Goal: Information Seeking & Learning: Learn about a topic

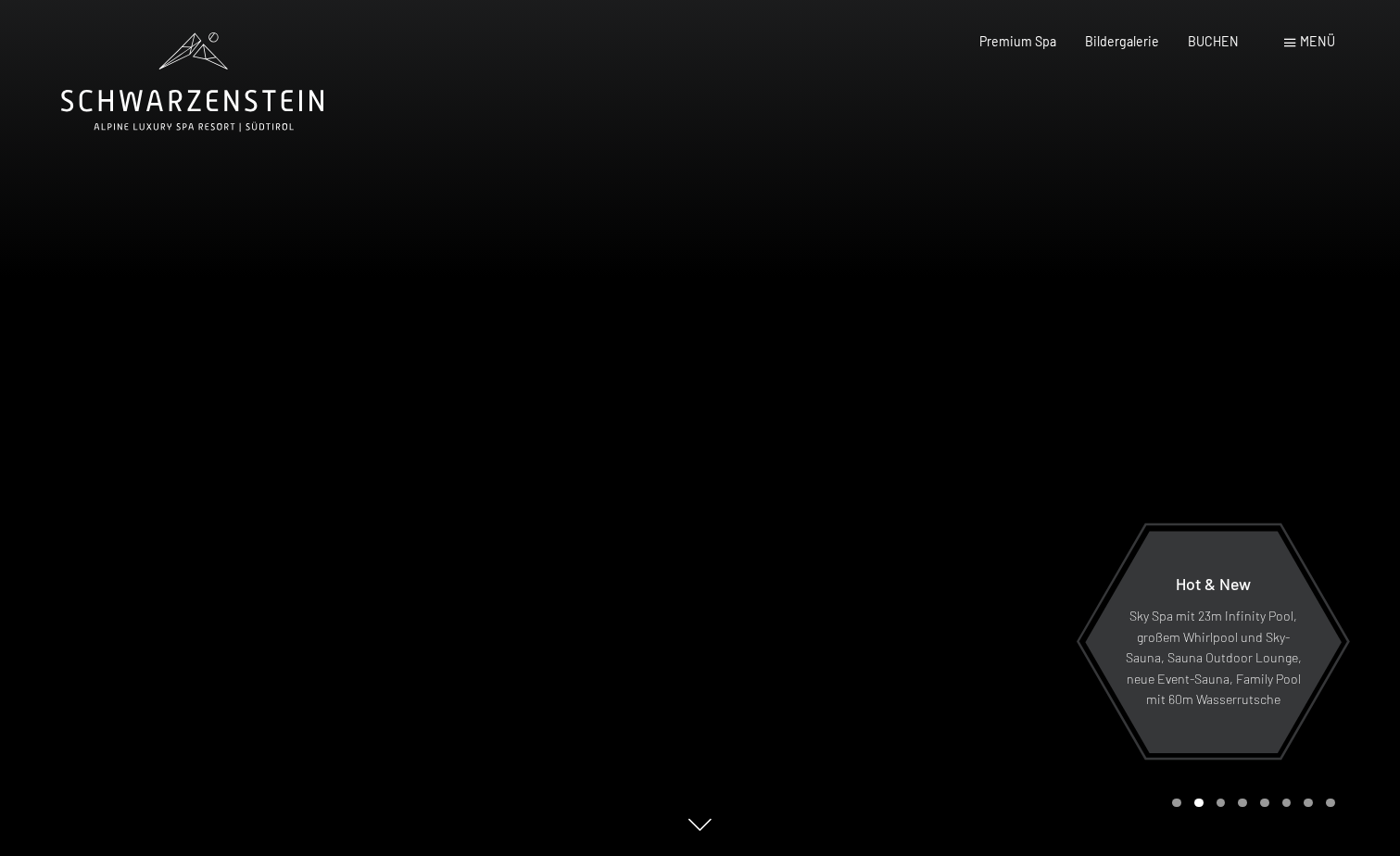
click at [1059, 355] on div at bounding box center [1051, 428] width 701 height 856
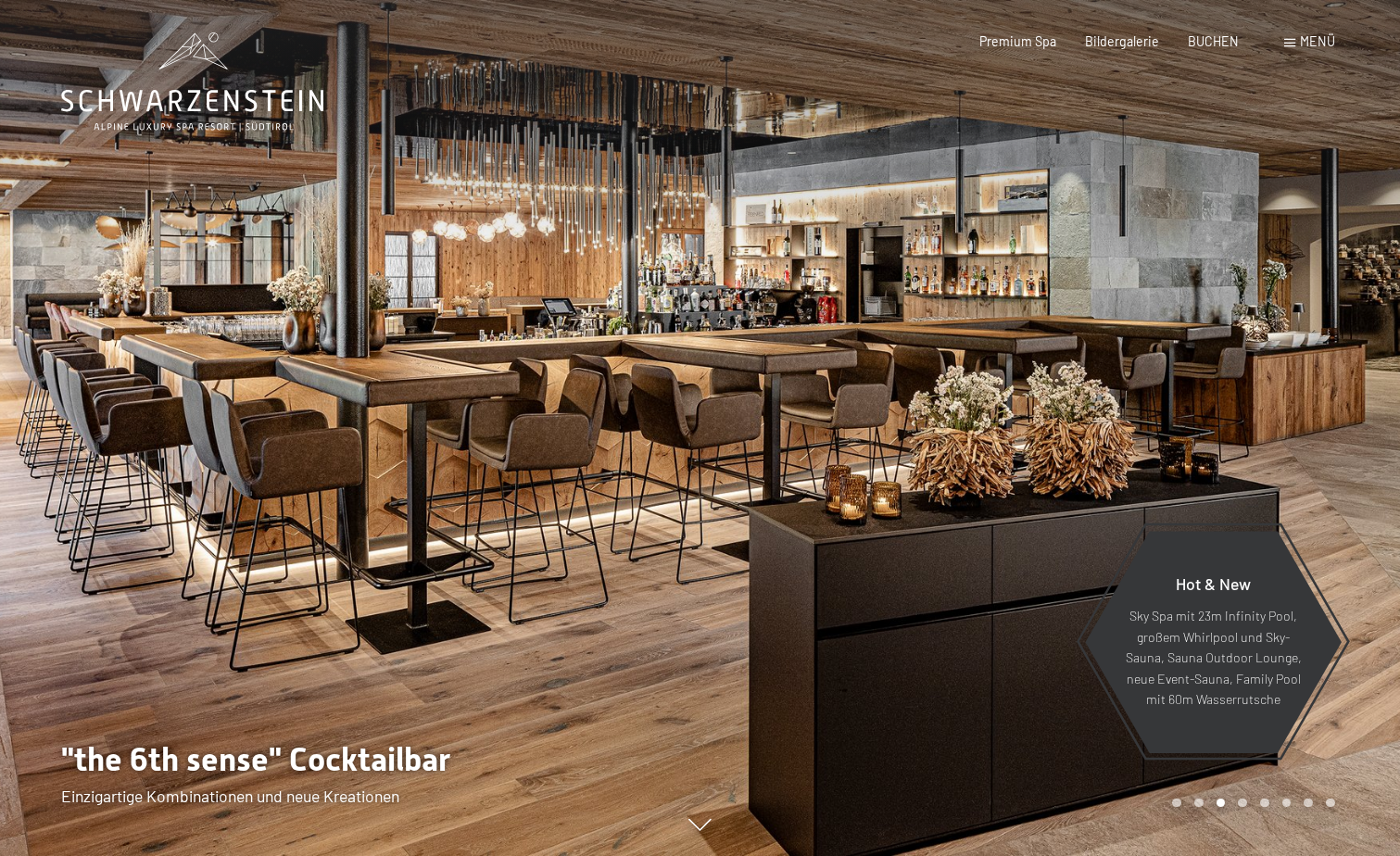
click at [185, 93] on icon at bounding box center [192, 81] width 262 height 99
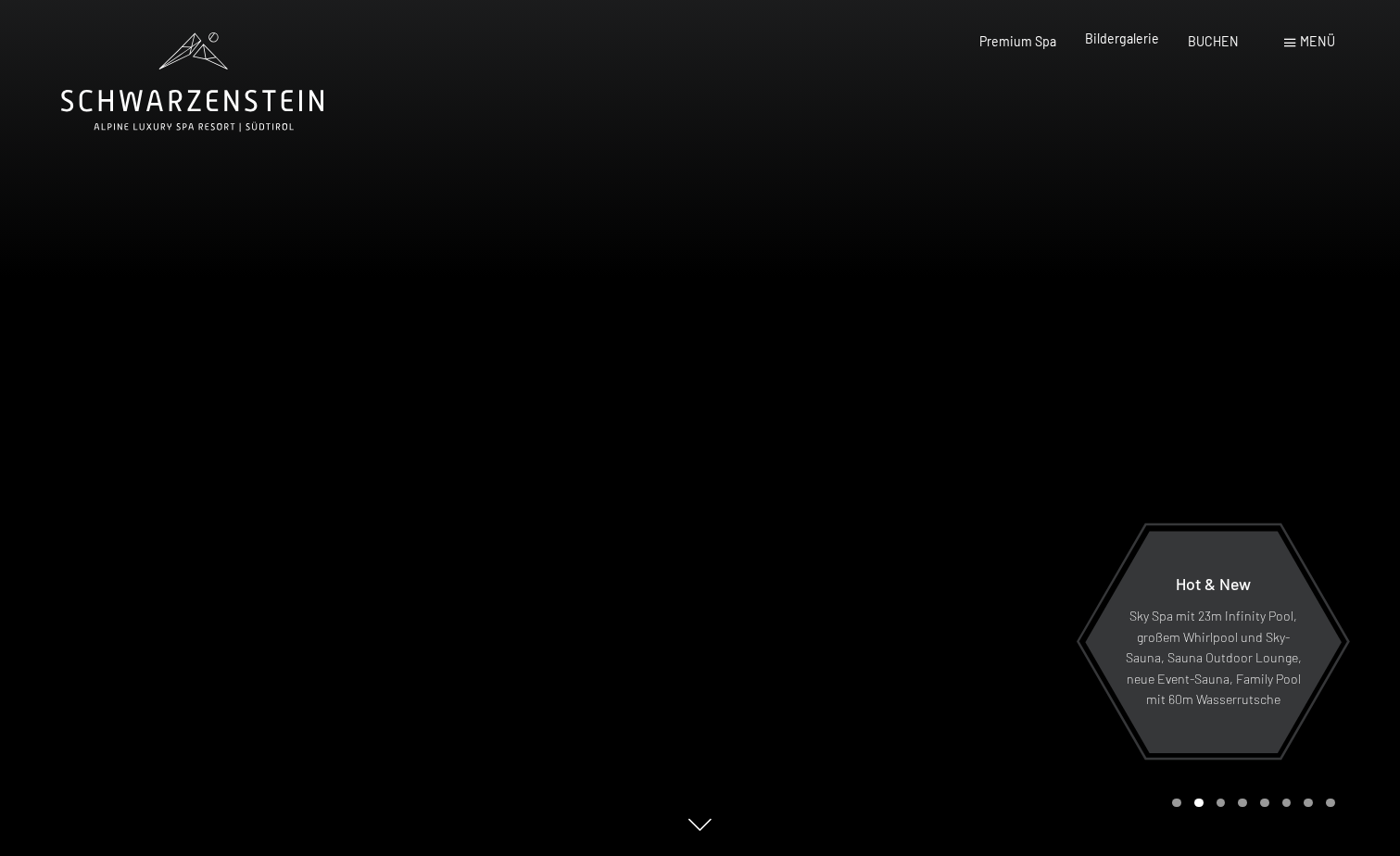
click at [1125, 40] on span "Bildergalerie" at bounding box center [1122, 38] width 74 height 16
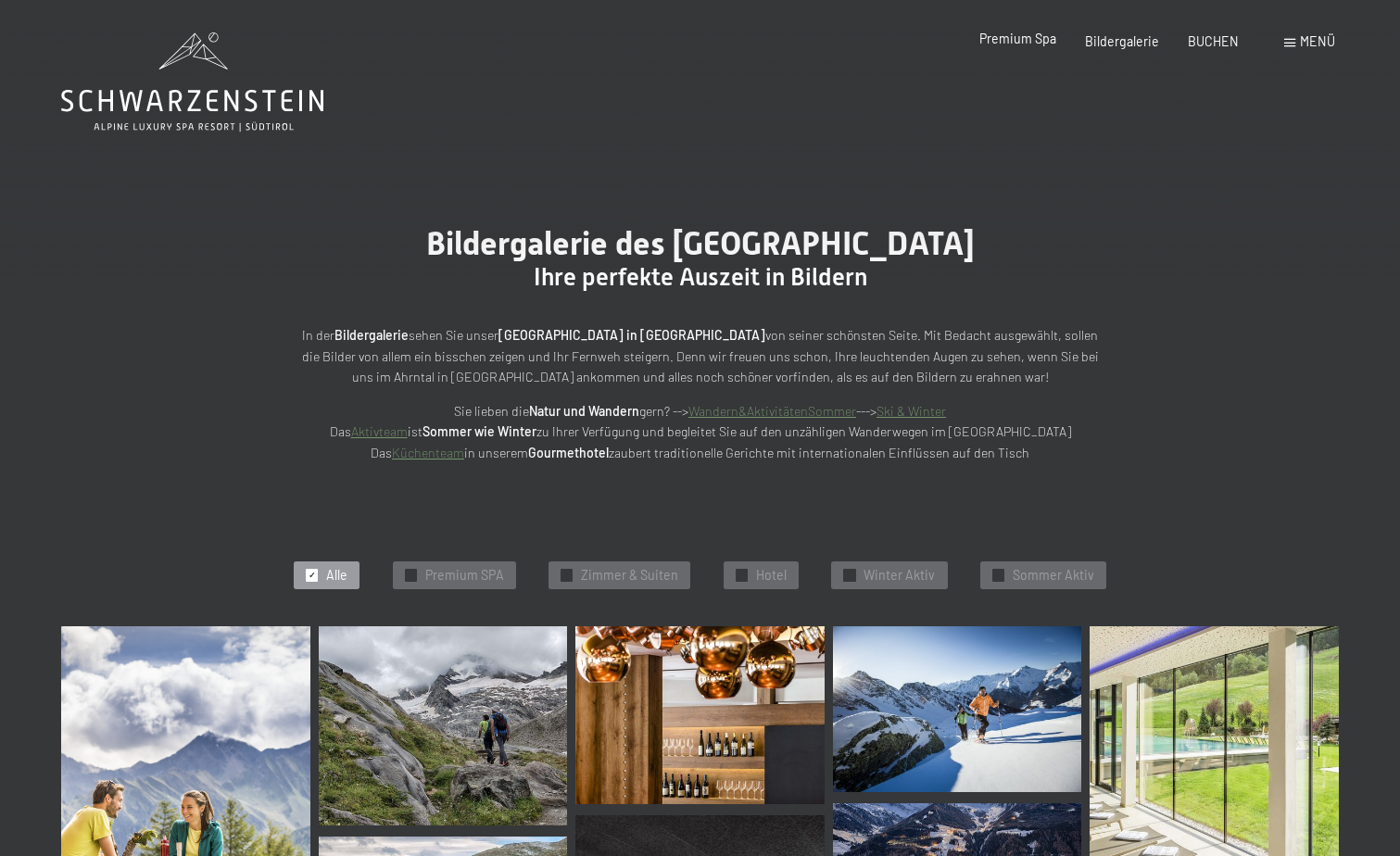
click at [1021, 39] on span "Premium Spa" at bounding box center [1018, 38] width 77 height 16
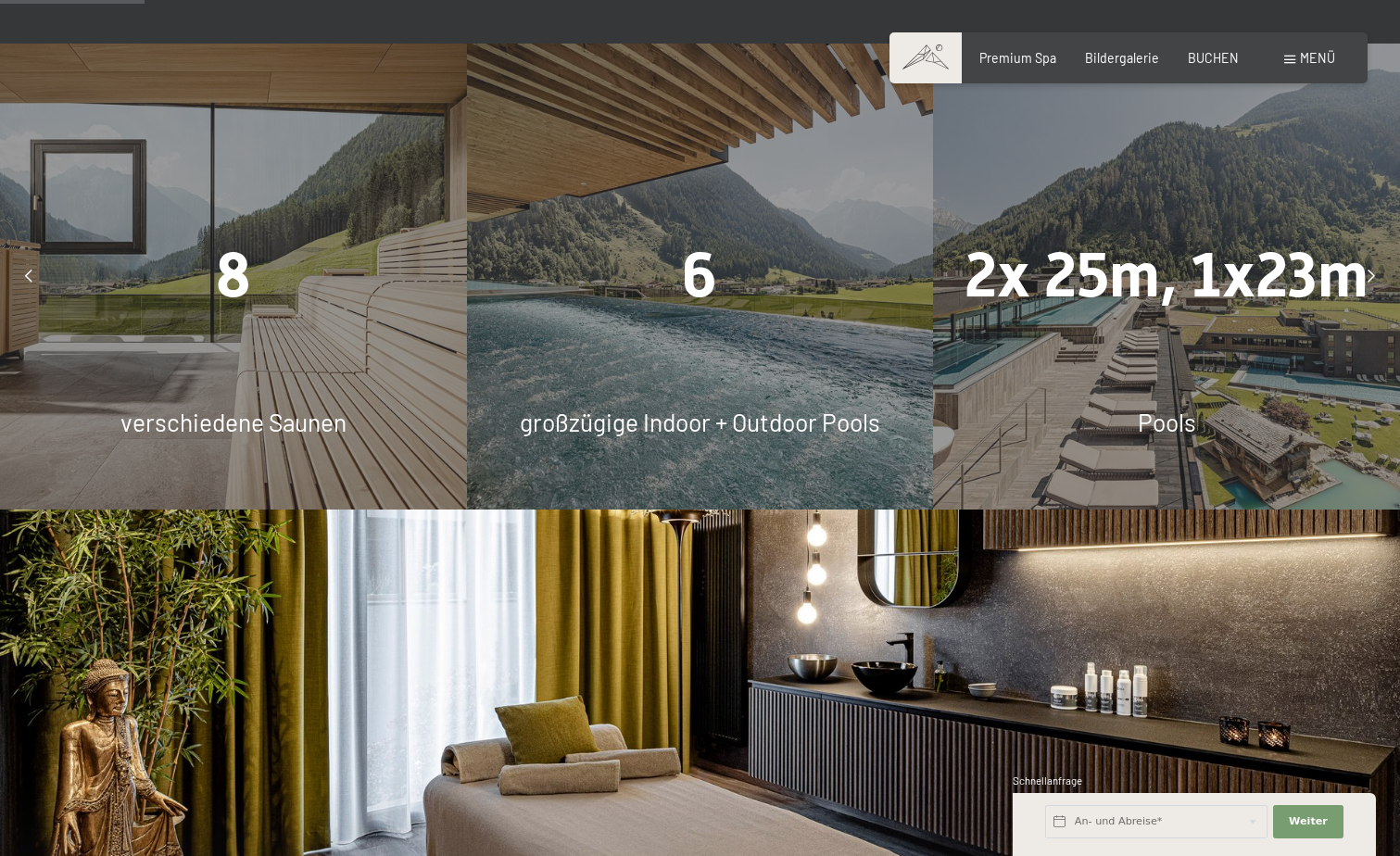
scroll to position [1389, 0]
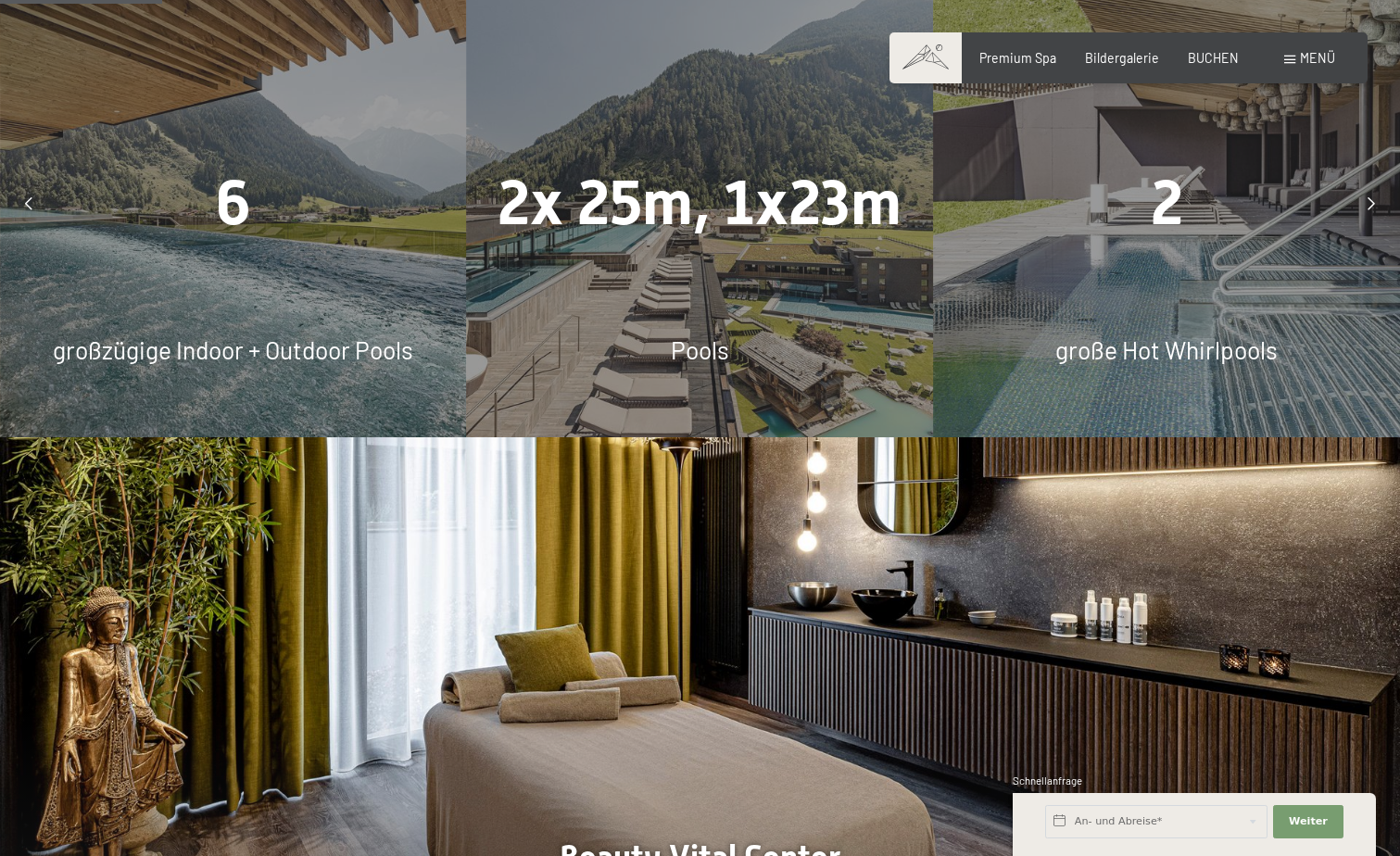
click at [767, 204] on span "2x 25m, 1x23m" at bounding box center [699, 203] width 404 height 73
click at [1032, 54] on span "Premium Spa" at bounding box center [1018, 55] width 77 height 16
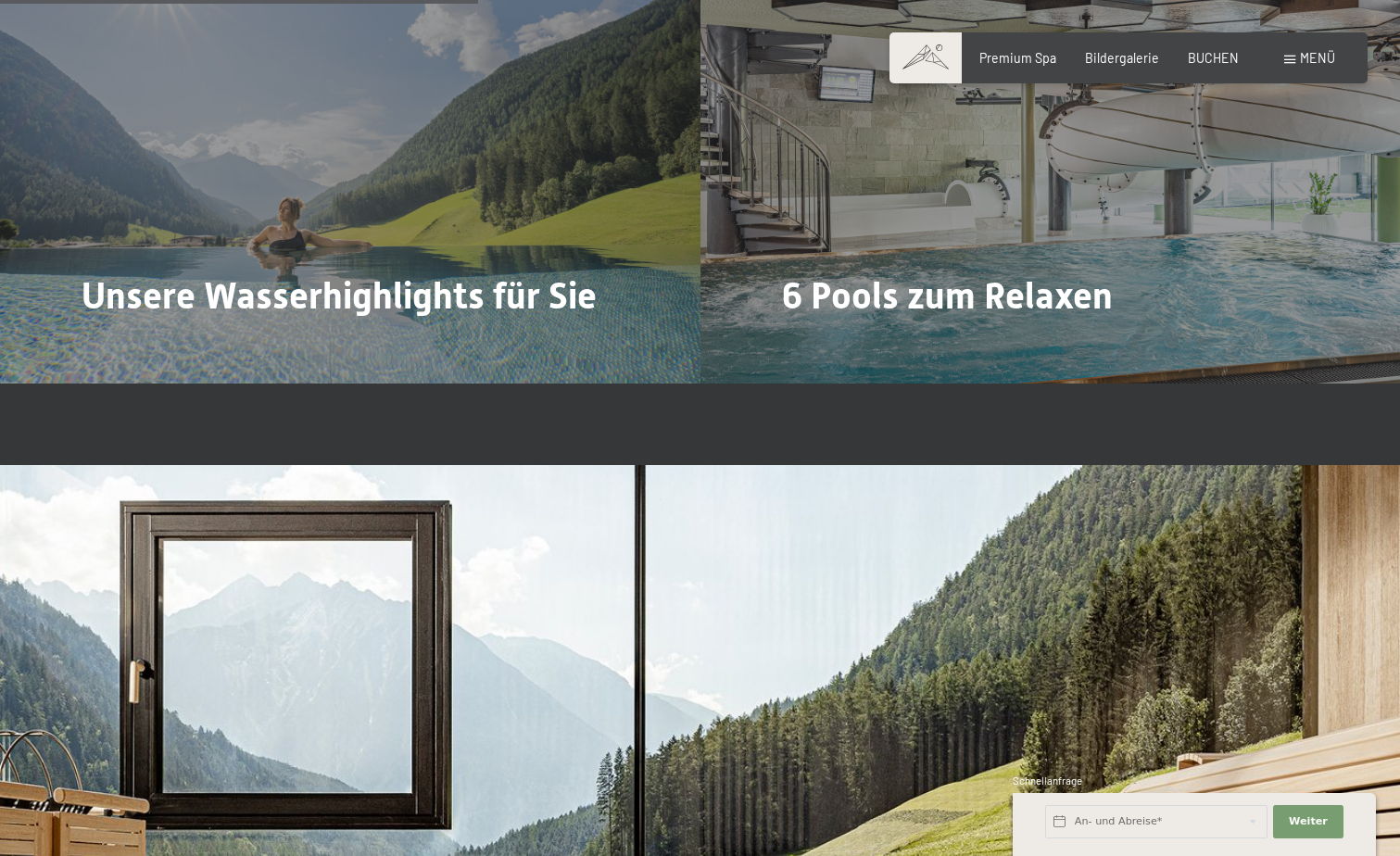
scroll to position [4076, 0]
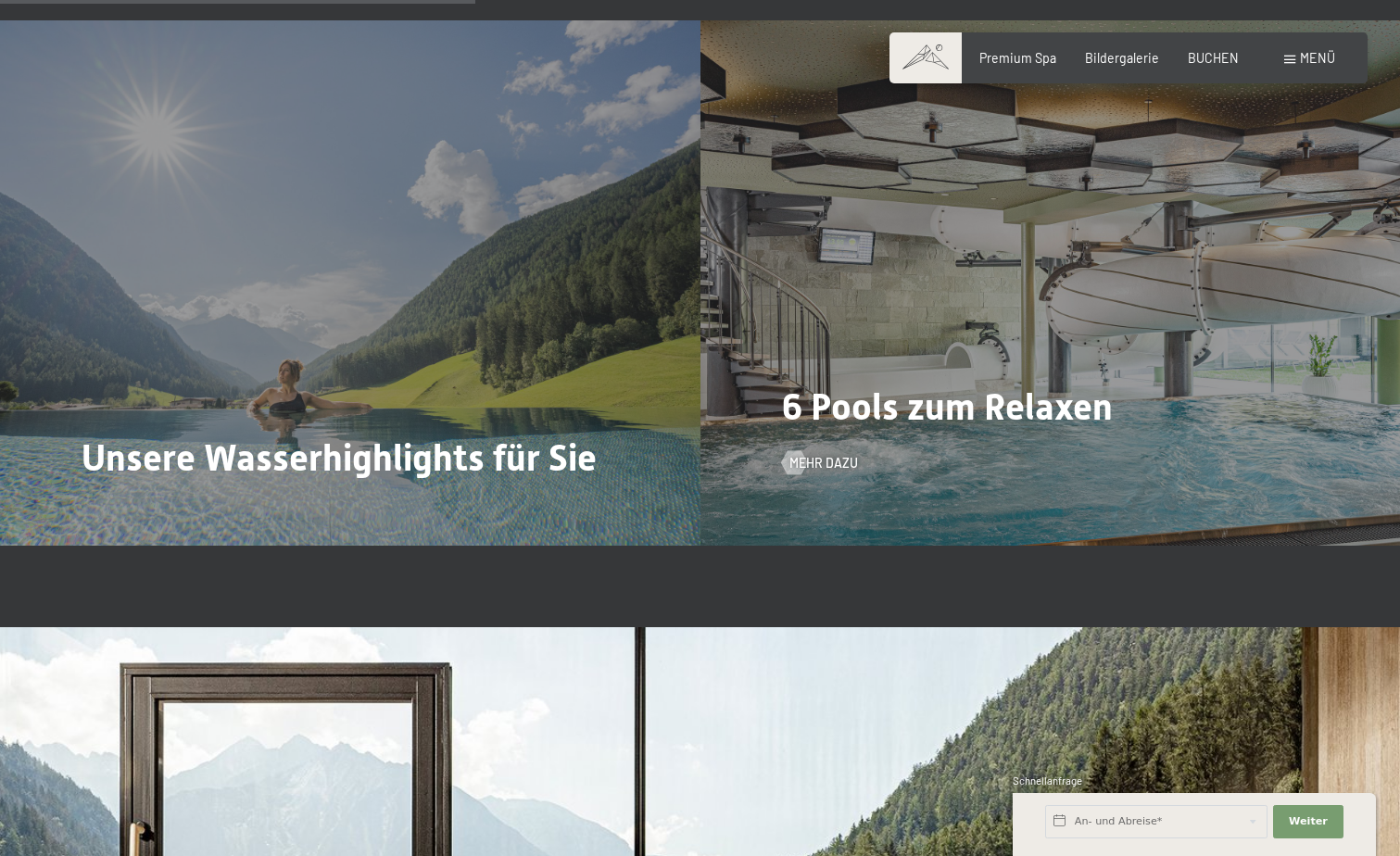
click at [898, 412] on span "6 Pools zum Relaxen" at bounding box center [947, 406] width 331 height 42
click at [840, 457] on span "Mehr dazu" at bounding box center [842, 463] width 69 height 19
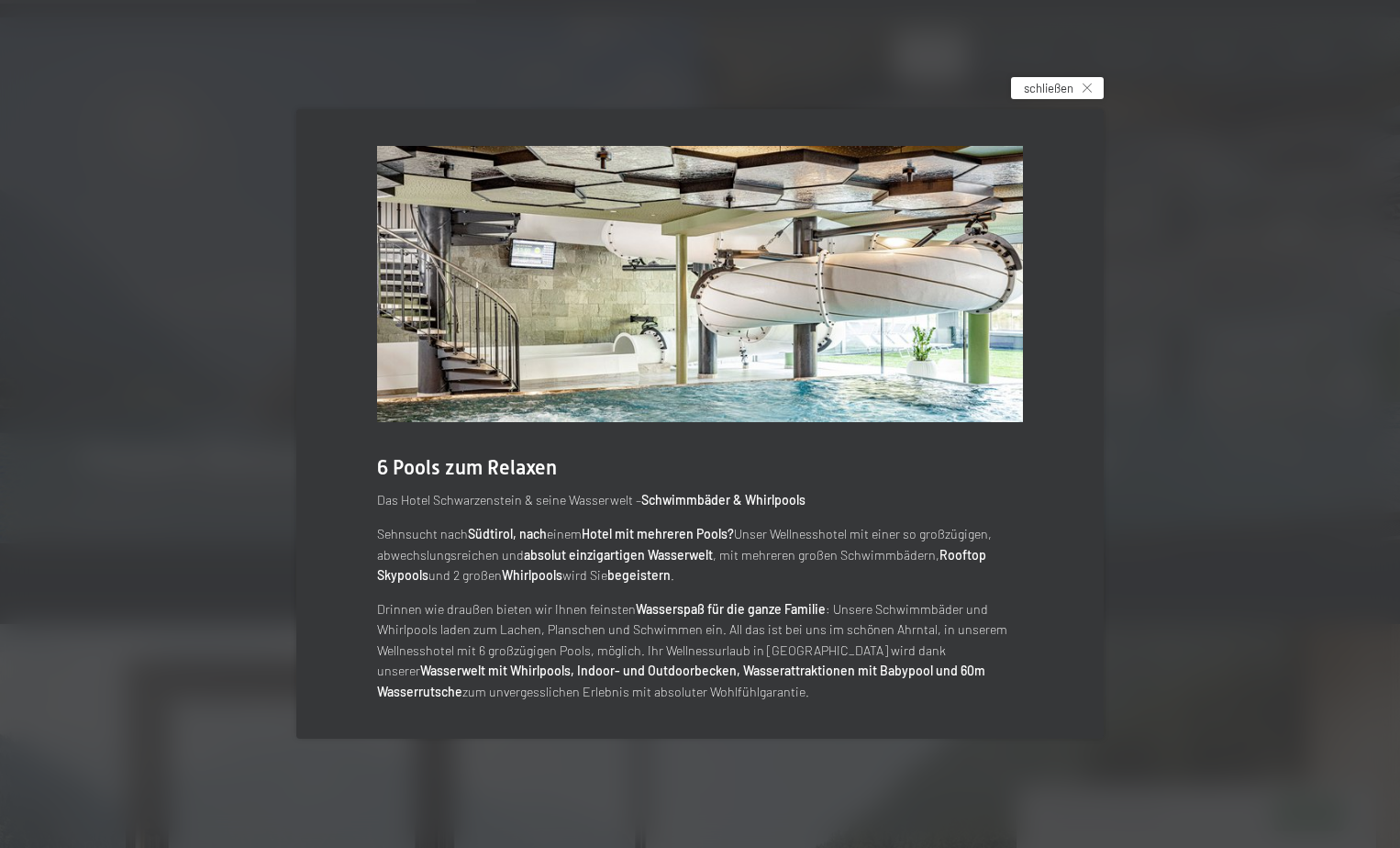
click at [1067, 83] on span "schließen" at bounding box center [1048, 89] width 49 height 17
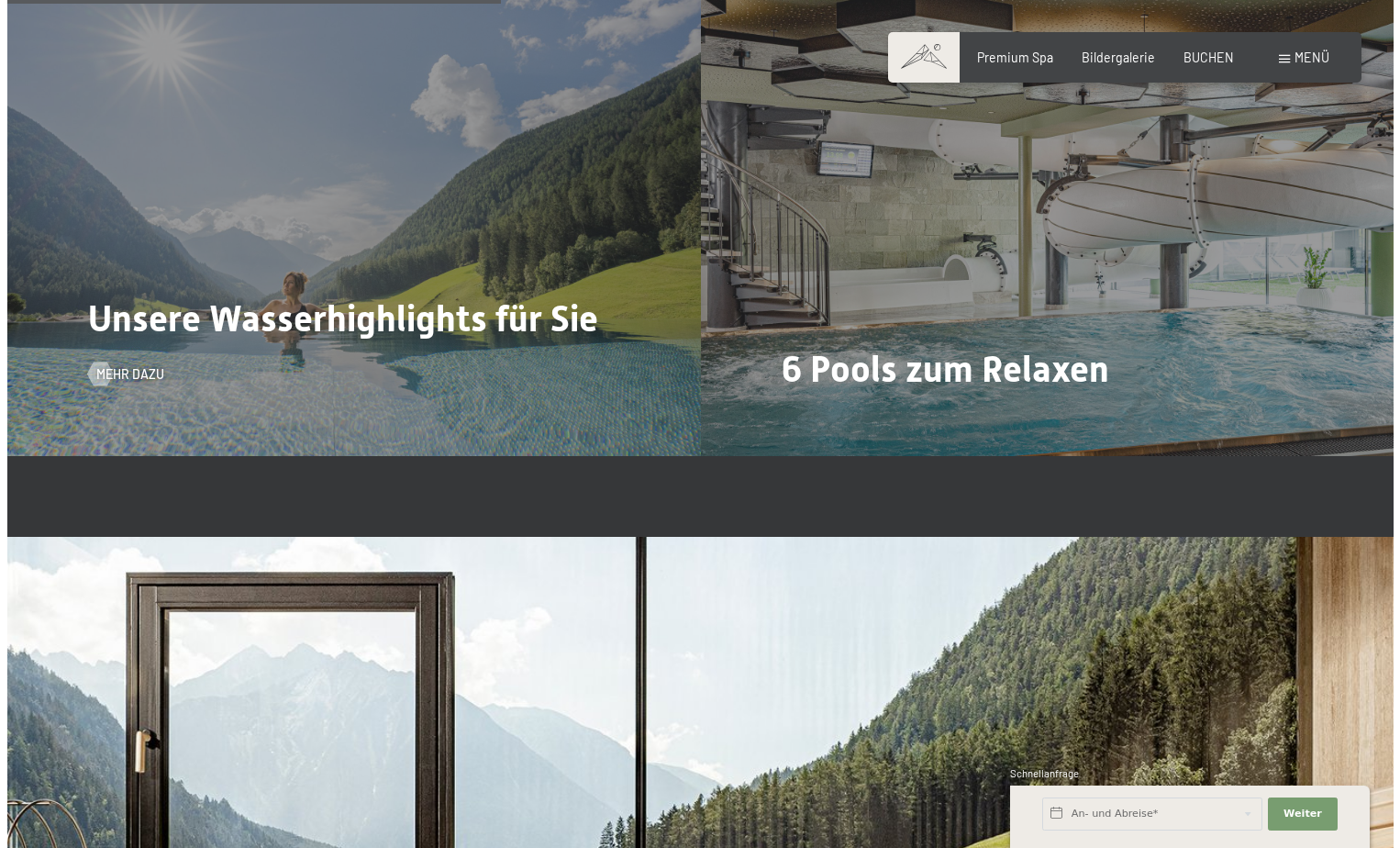
scroll to position [4313, 0]
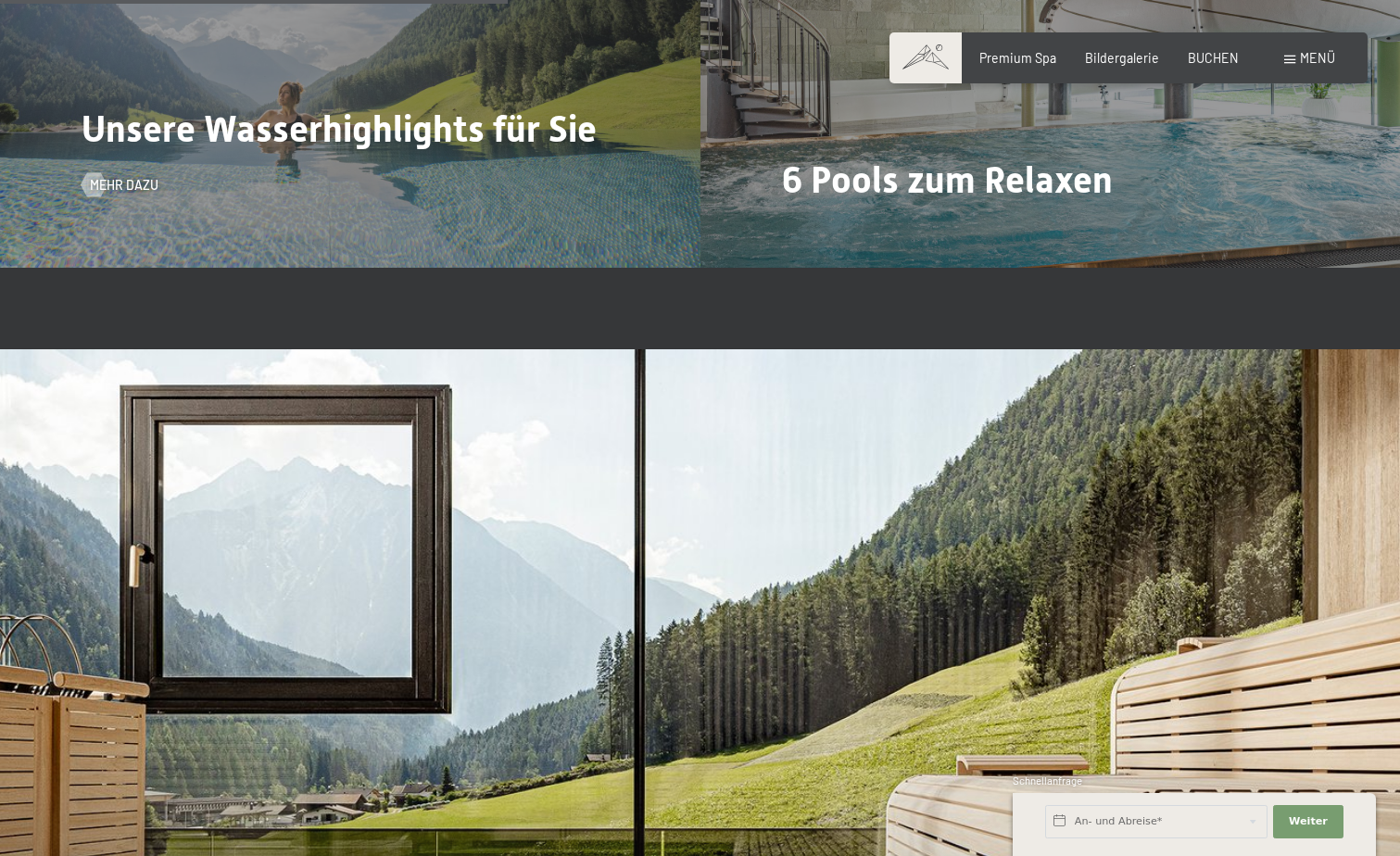
click at [319, 126] on span "Unsere Wasserhighlights für Sie" at bounding box center [339, 128] width 515 height 42
click at [114, 177] on span "Mehr dazu" at bounding box center [142, 186] width 69 height 19
